Goal: Task Accomplishment & Management: Use online tool/utility

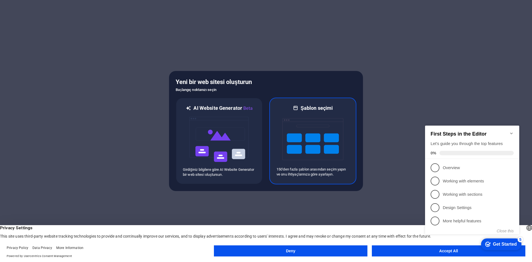
click at [283, 141] on img at bounding box center [313, 138] width 61 height 55
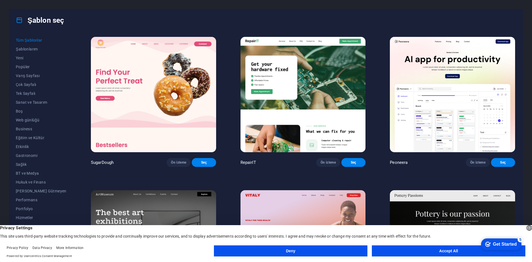
click at [428, 250] on button "Accept All" at bounding box center [449, 250] width 154 height 11
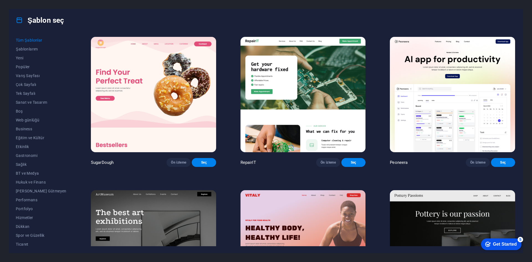
click at [482, 130] on img at bounding box center [452, 94] width 125 height 115
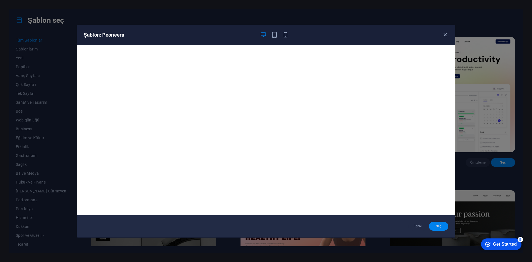
click at [439, 225] on span "Seç" at bounding box center [439, 226] width 11 height 4
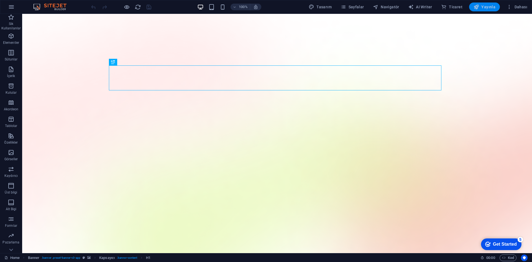
click at [487, 8] on span "Yayınla" at bounding box center [485, 7] width 22 height 6
click at [13, 57] on span "Sütunlar" at bounding box center [11, 55] width 22 height 13
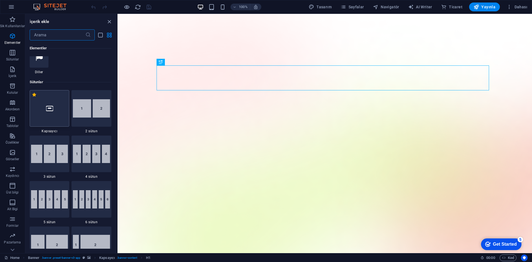
scroll to position [275, 0]
